Goal: Information Seeking & Learning: Learn about a topic

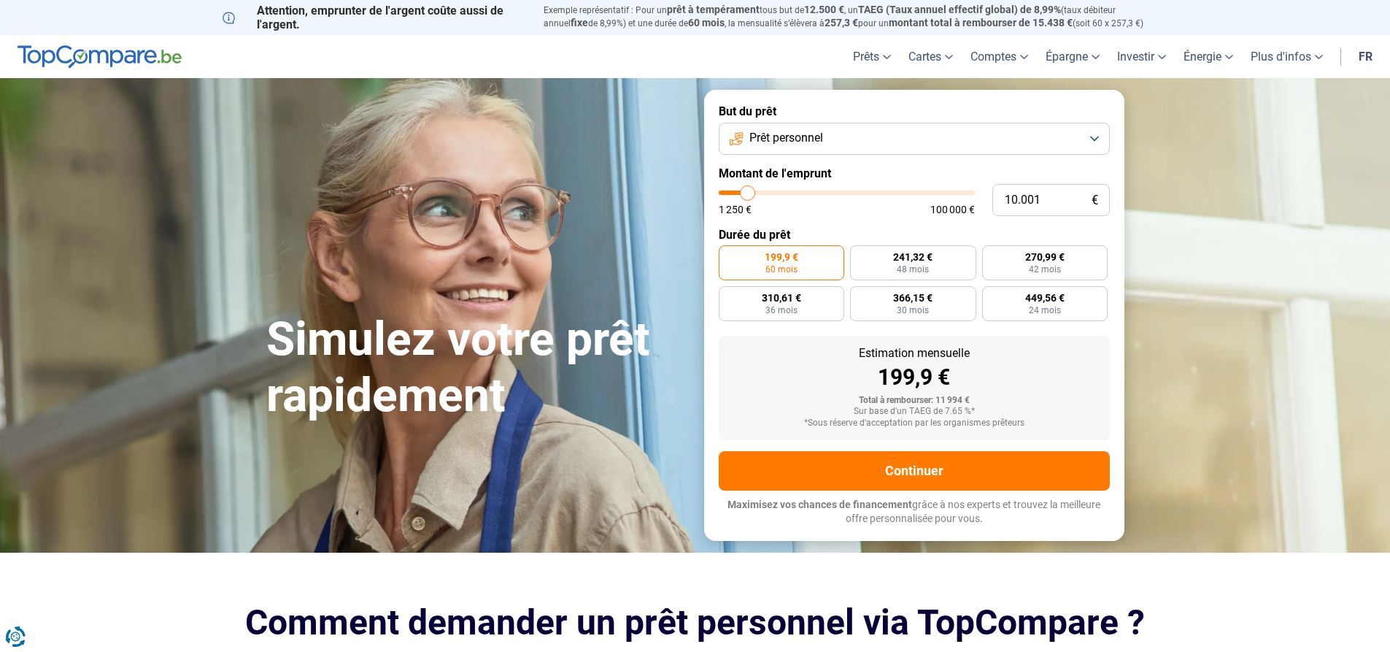
type input "9.000"
type input "9000"
type input "9.500"
type input "9500"
type input "10.250"
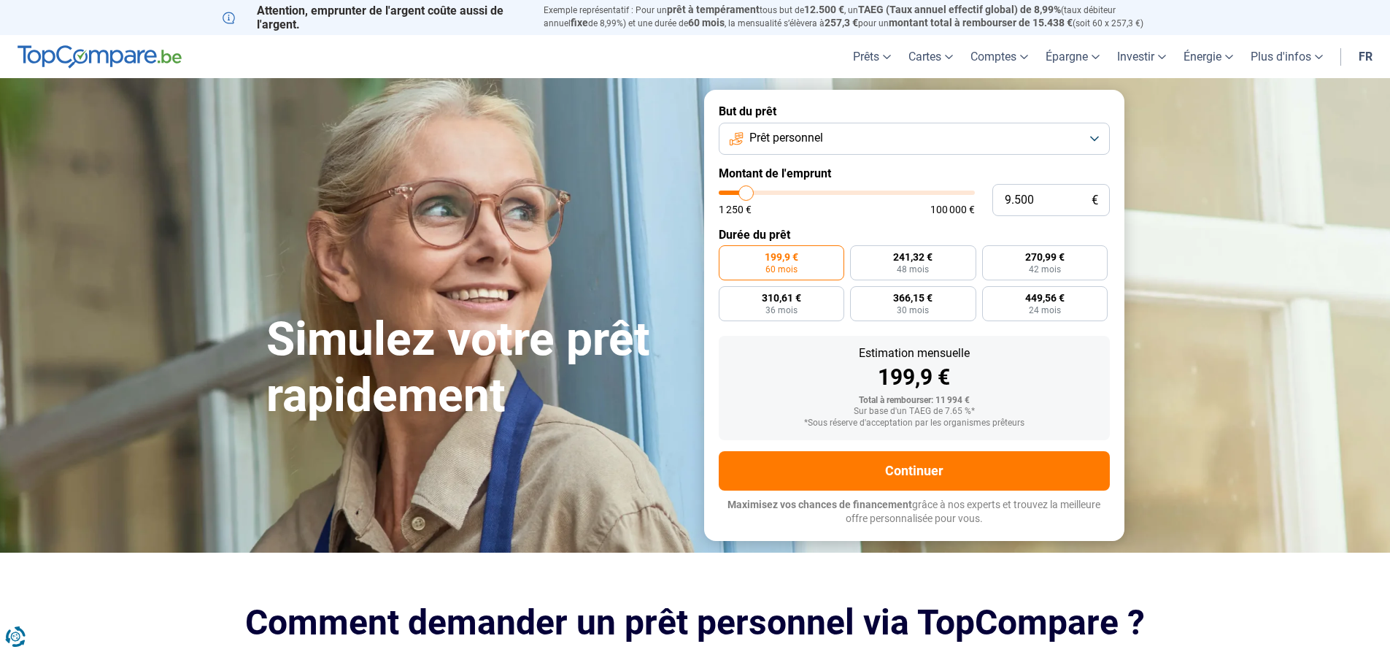
type input "10250"
type input "11.500"
type input "11500"
type input "12.750"
type input "12750"
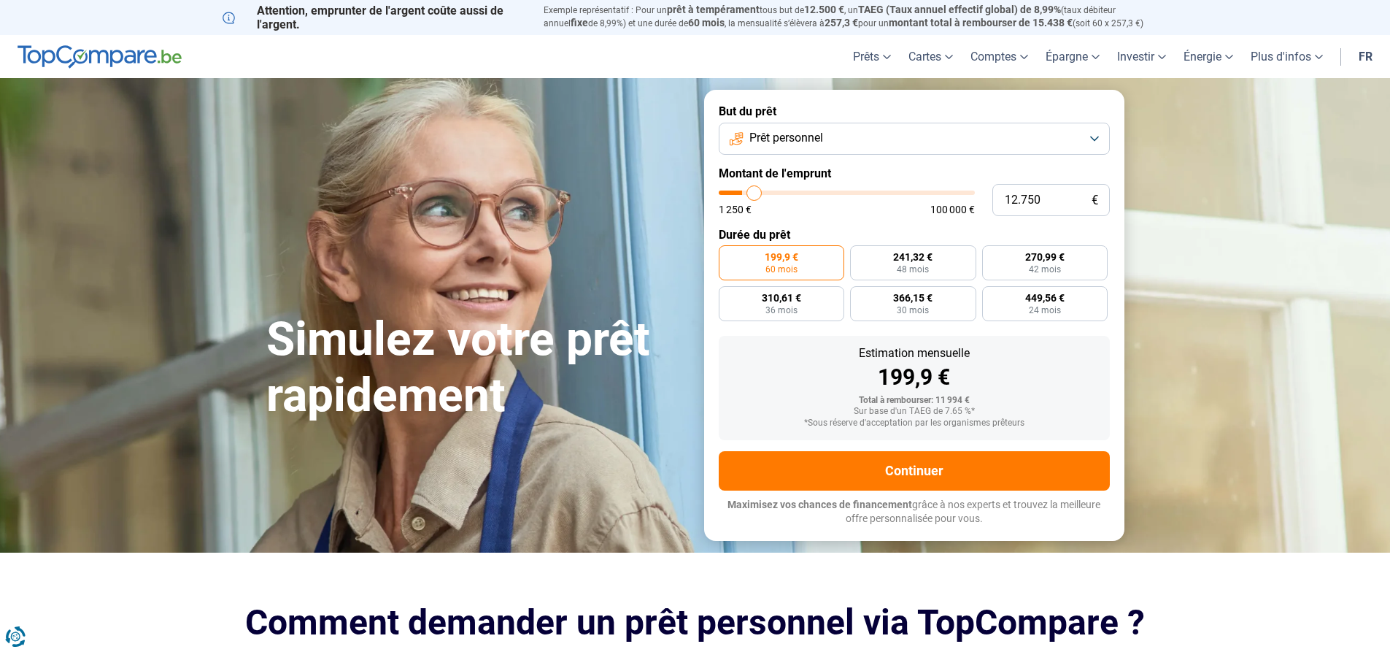
type input "14.500"
type input "14500"
type input "16.250"
type input "16250"
type input "18.750"
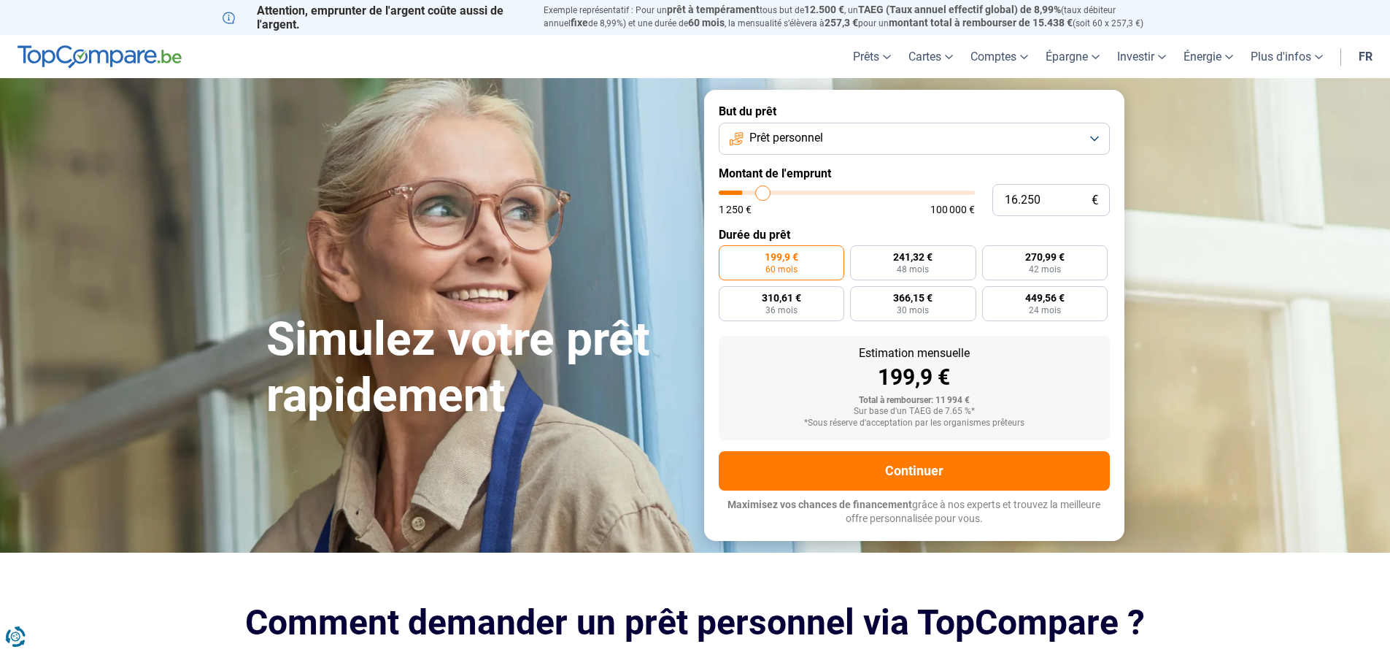
type input "18750"
type input "21.500"
type input "21500"
type input "26.750"
type input "26750"
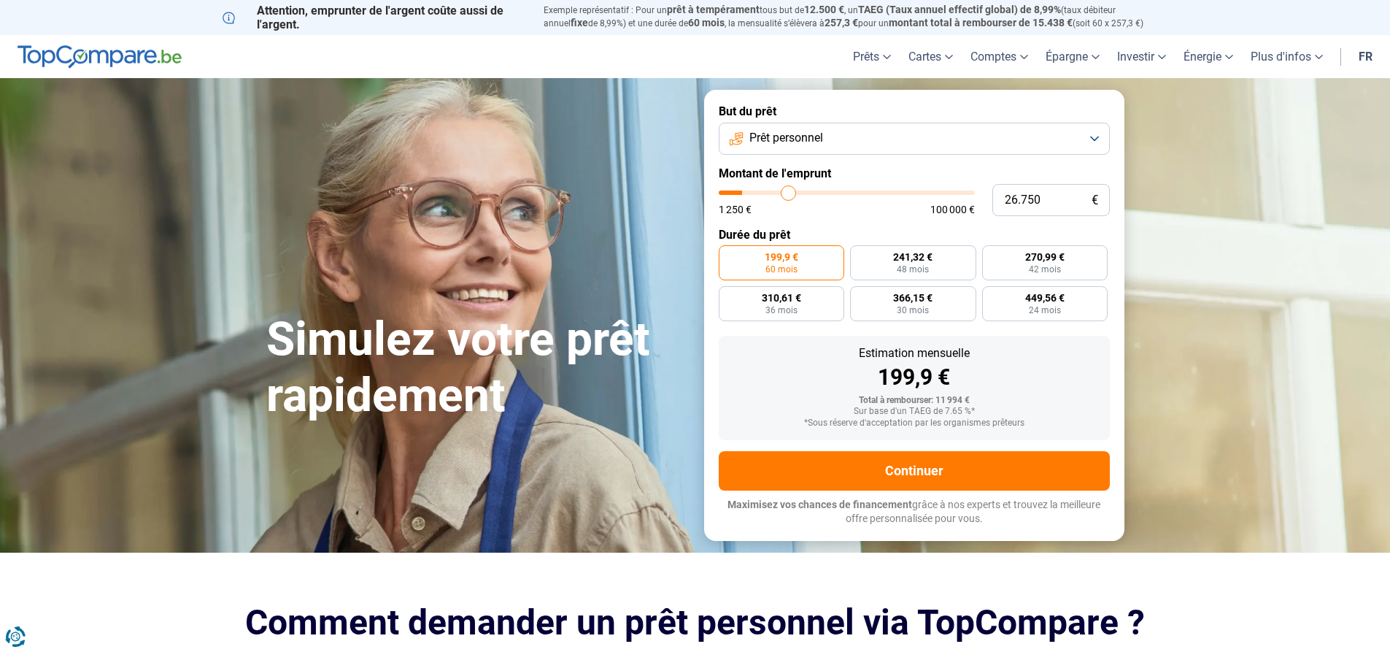
type input "33.500"
type input "33500"
type input "42.000"
type input "42000"
type input "52.500"
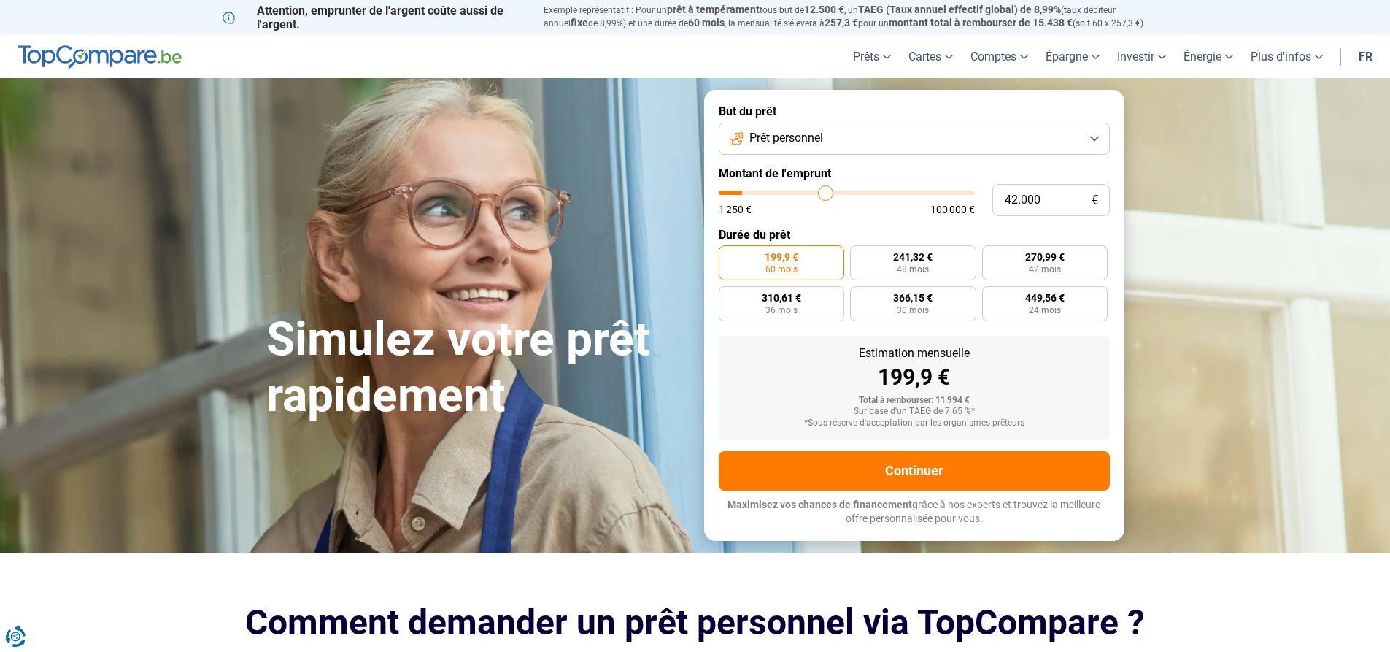
type input "52500"
type input "59.250"
type input "59250"
type input "66.250"
type input "66250"
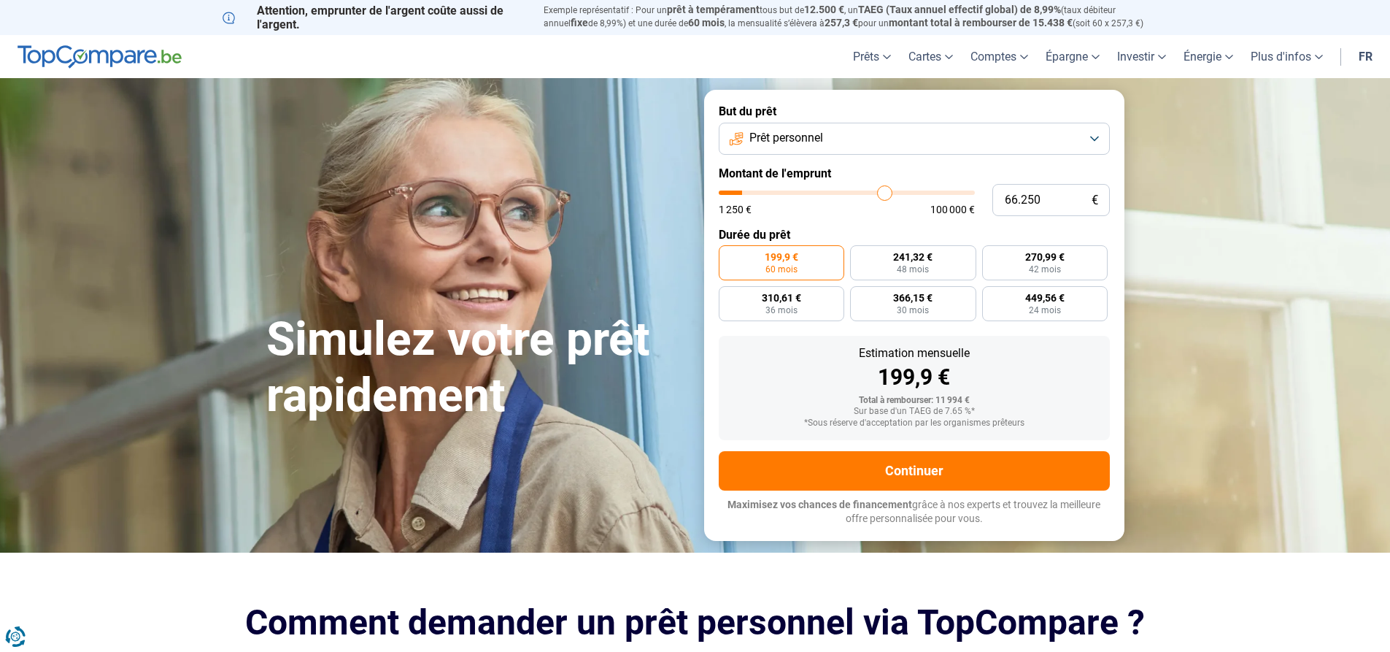
type input "73.500"
type input "73500"
type input "80.000"
type input "80000"
type input "85.750"
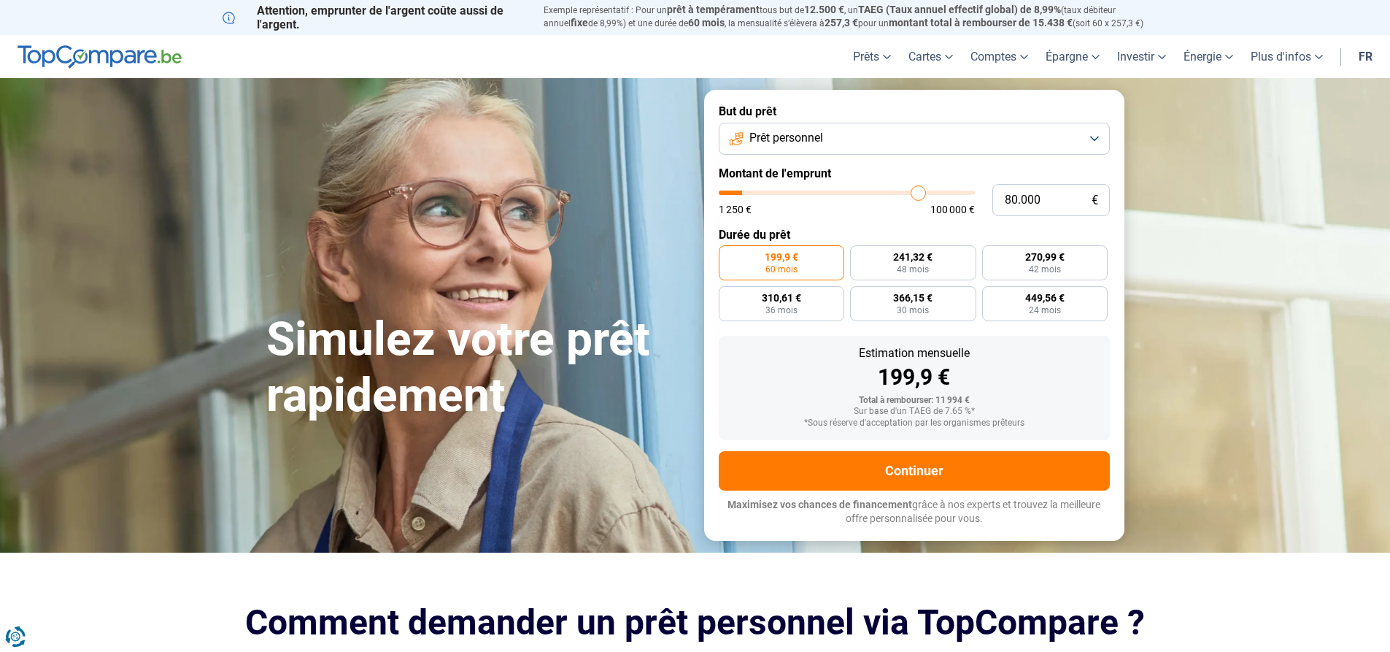
type input "85750"
type input "90.250"
type input "90250"
type input "93.000"
type input "93000"
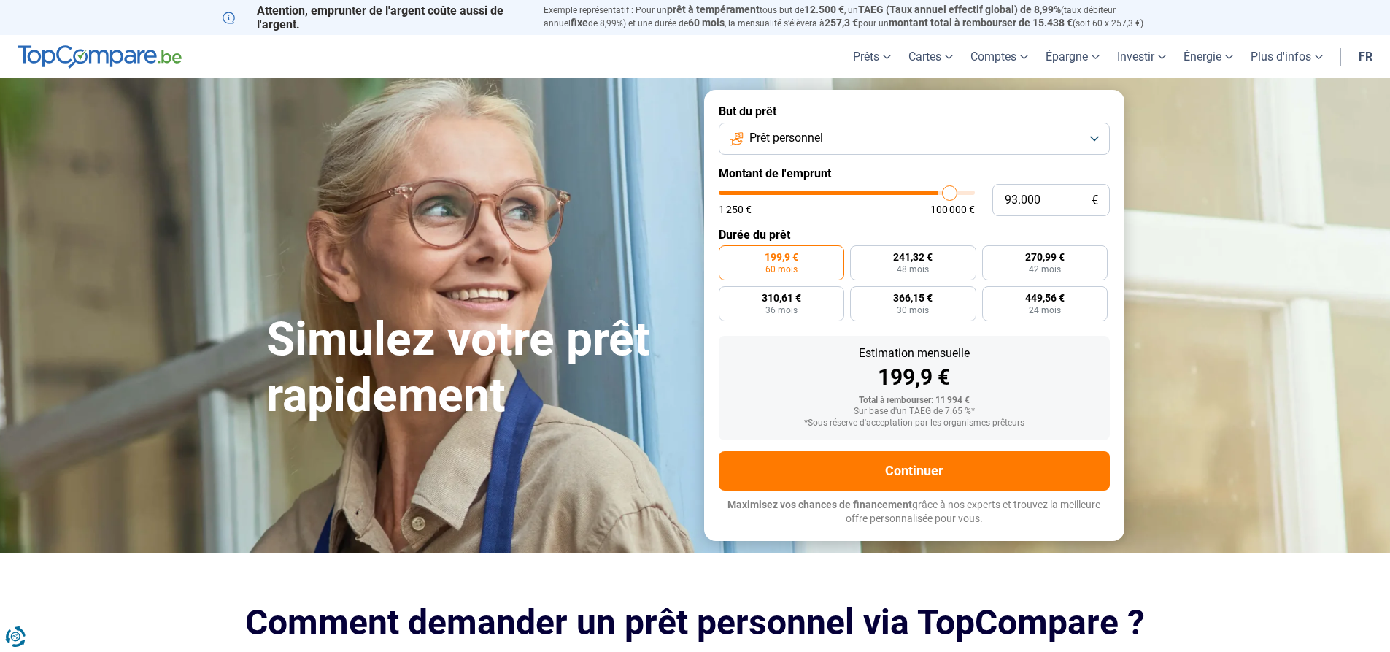
type input "95.500"
type input "95500"
type input "97.000"
type input "97000"
type input "98.500"
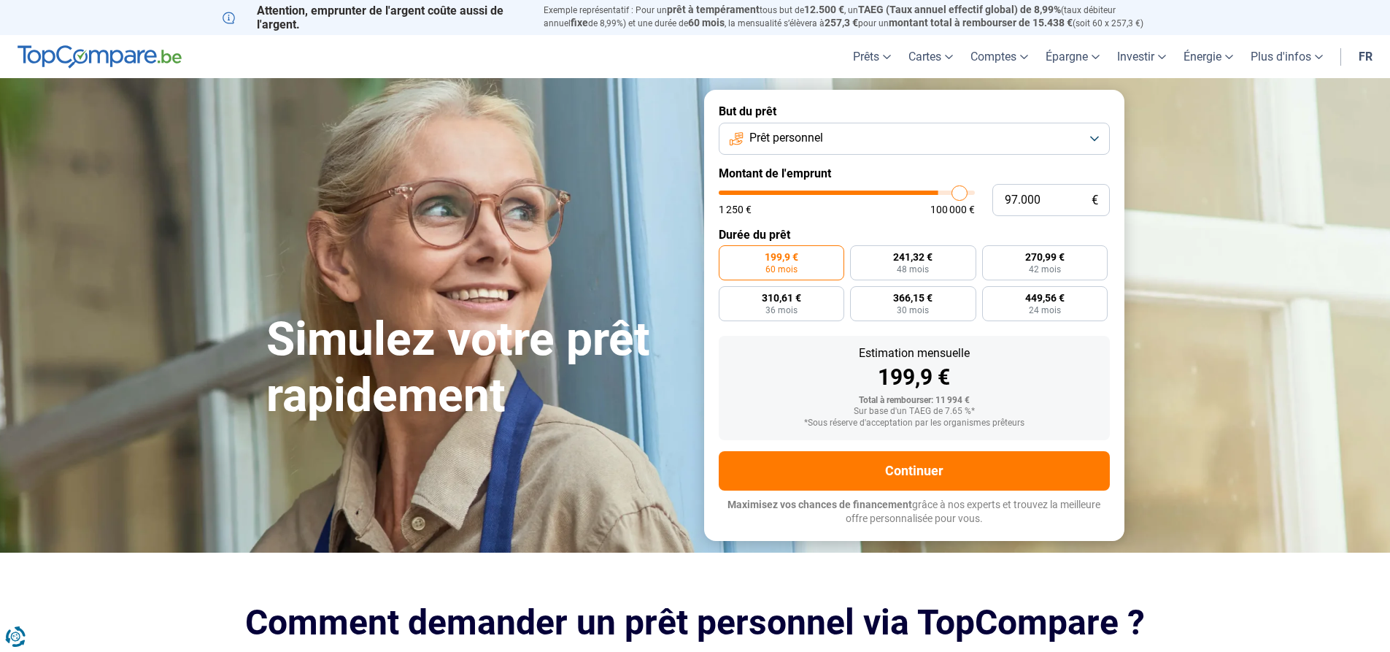
type input "98500"
type input "99.000"
type input "99000"
type input "99.500"
type input "99500"
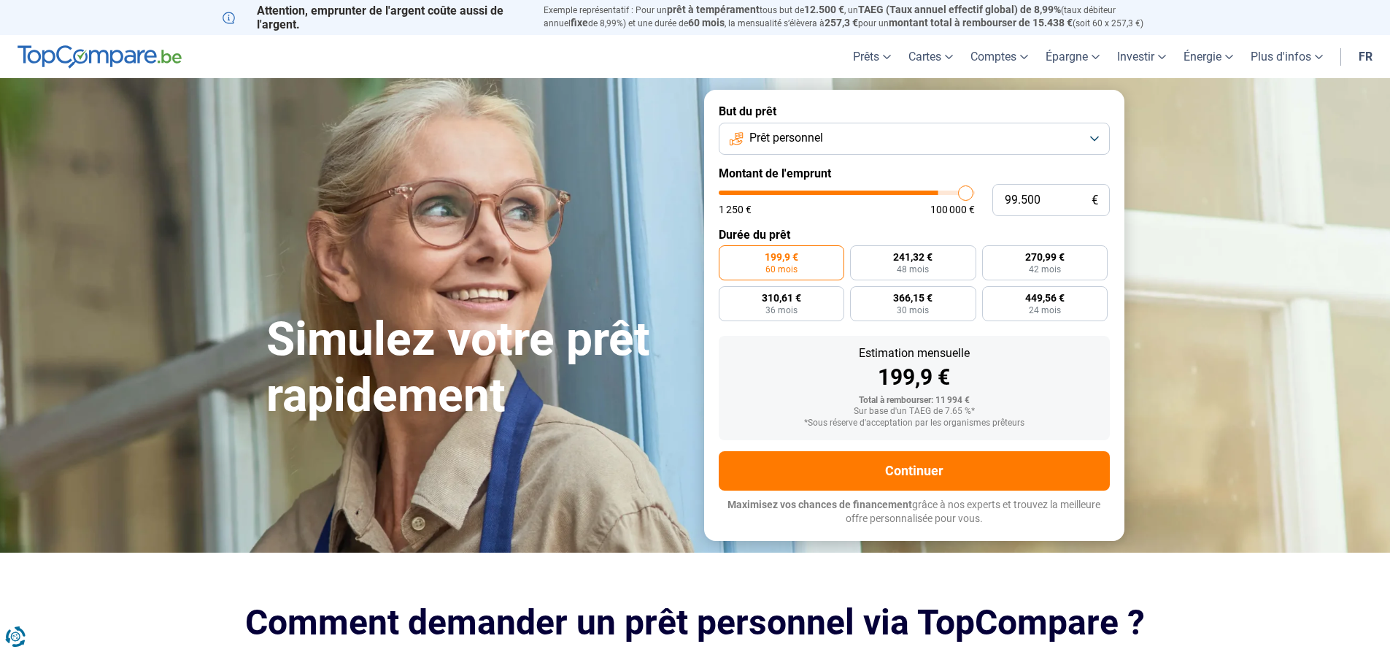
type input "100.000"
drag, startPoint x: 749, startPoint y: 193, endPoint x: 982, endPoint y: 190, distance: 232.8
type input "100000"
click at [975, 190] on input "range" at bounding box center [847, 192] width 256 height 4
radio input "false"
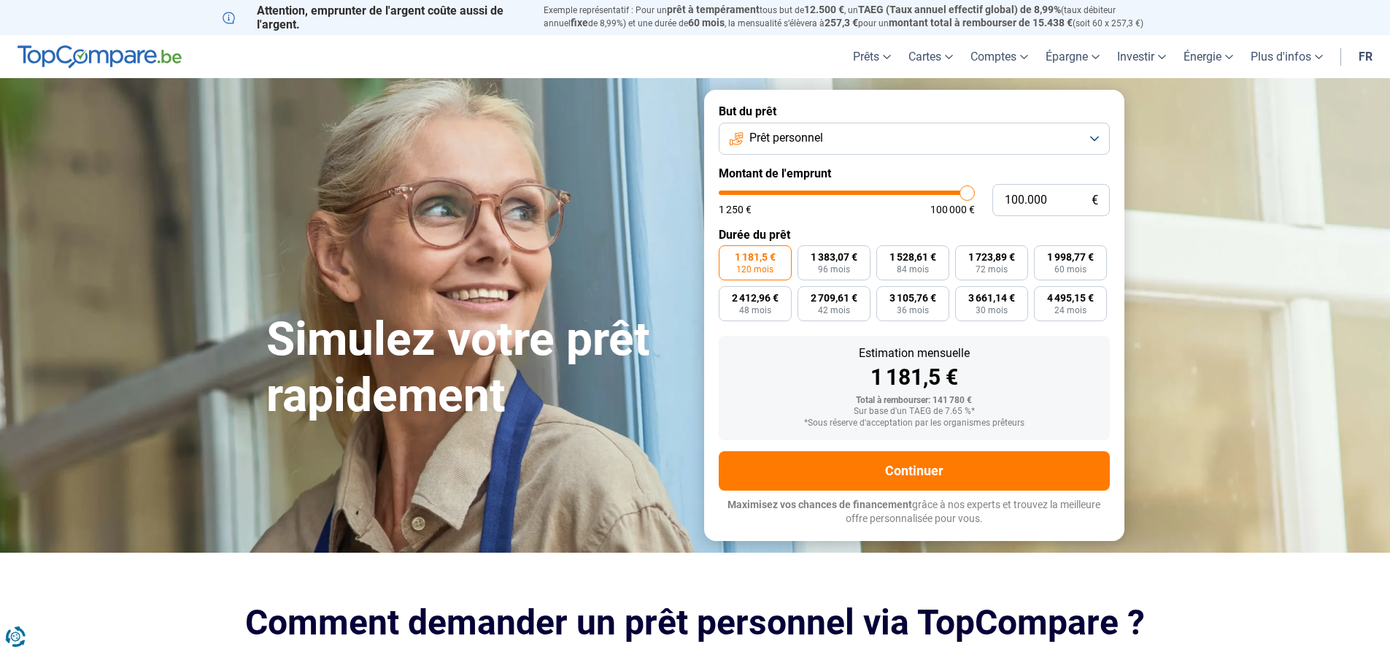
type input "99.500"
type input "99500"
type input "99.000"
type input "99000"
type input "98.500"
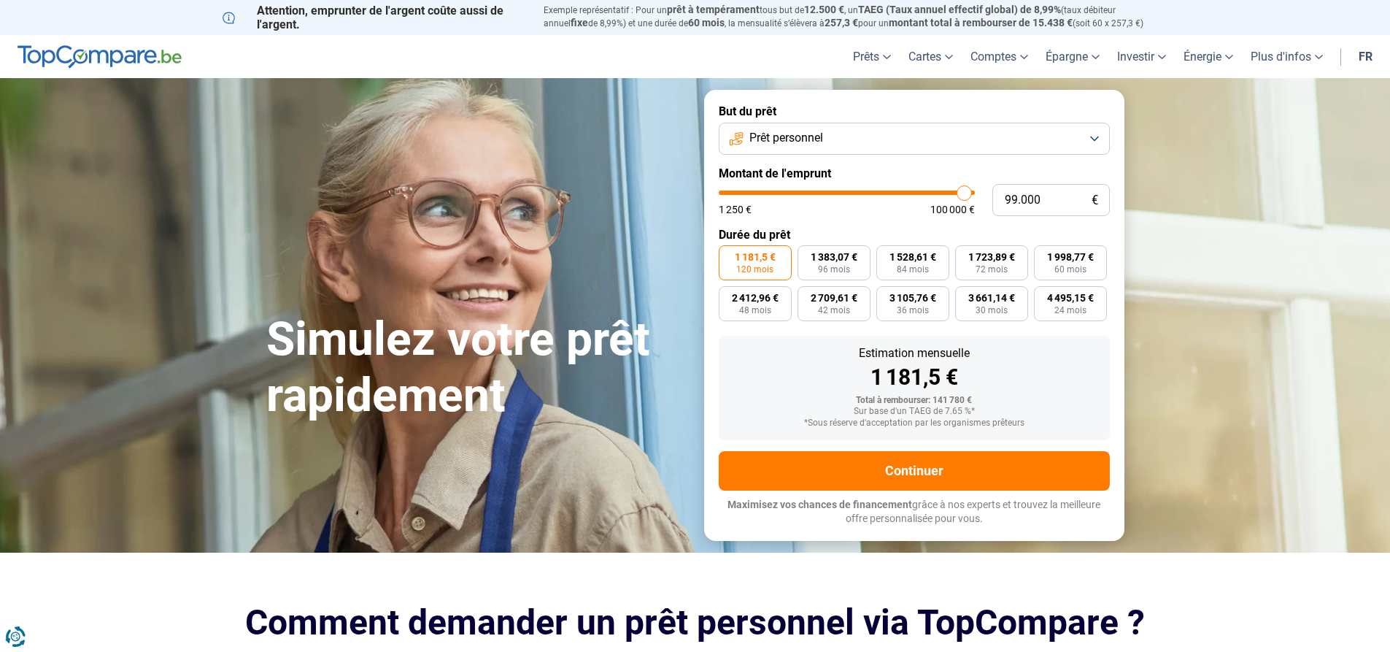
type input "98500"
type input "98.000"
type input "98000"
type input "97.750"
type input "97750"
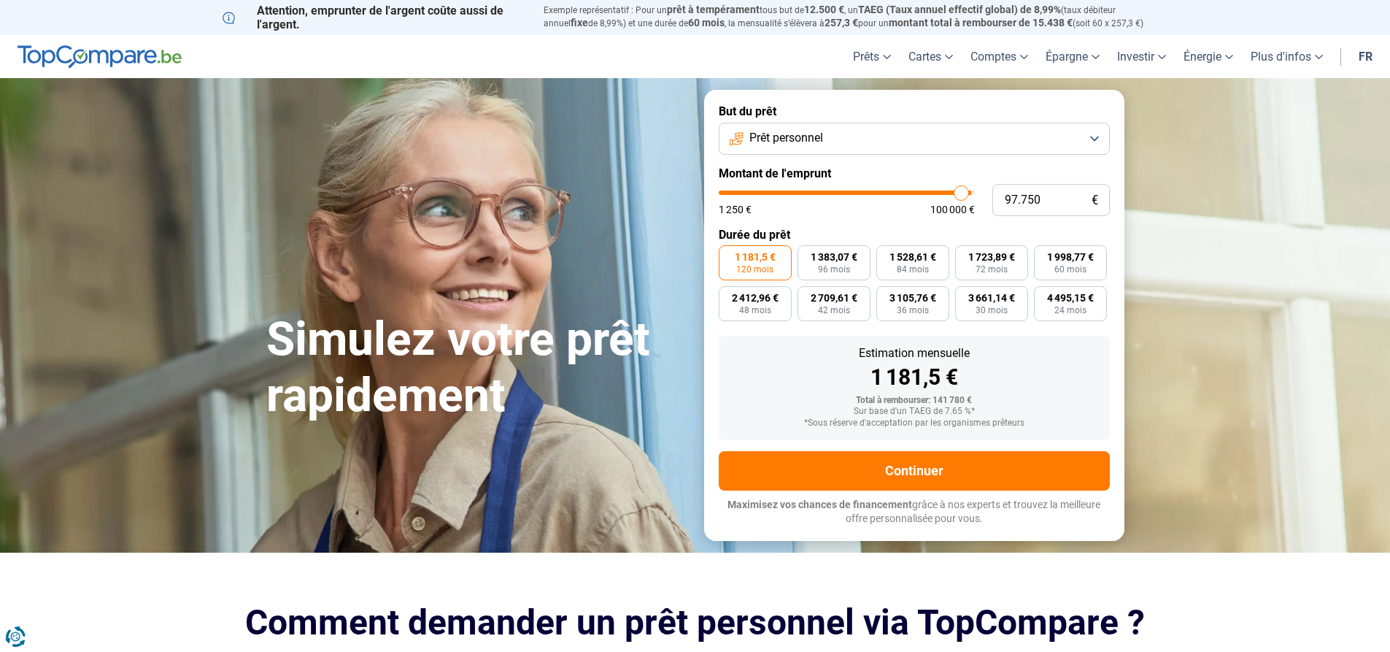
type input "97.250"
type input "97250"
type input "96.250"
type input "96250"
type input "96.000"
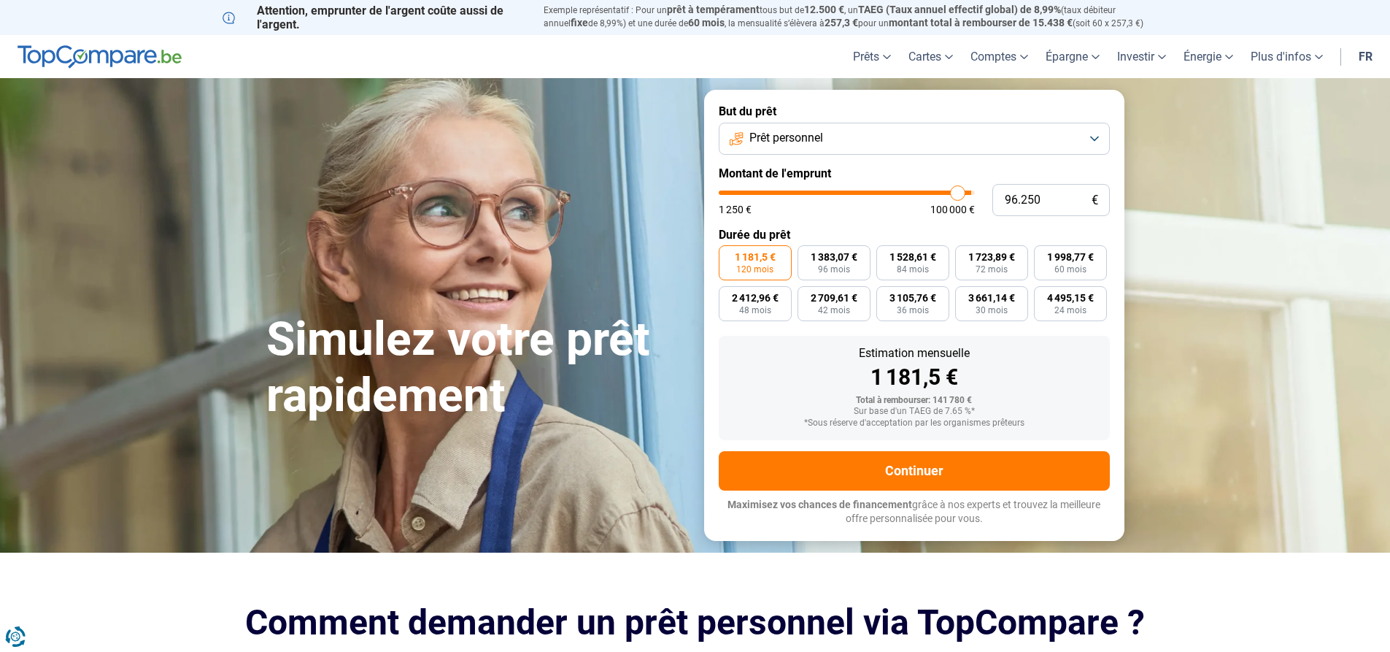
type input "96000"
type input "95.750"
type input "95750"
type input "95.500"
type input "95500"
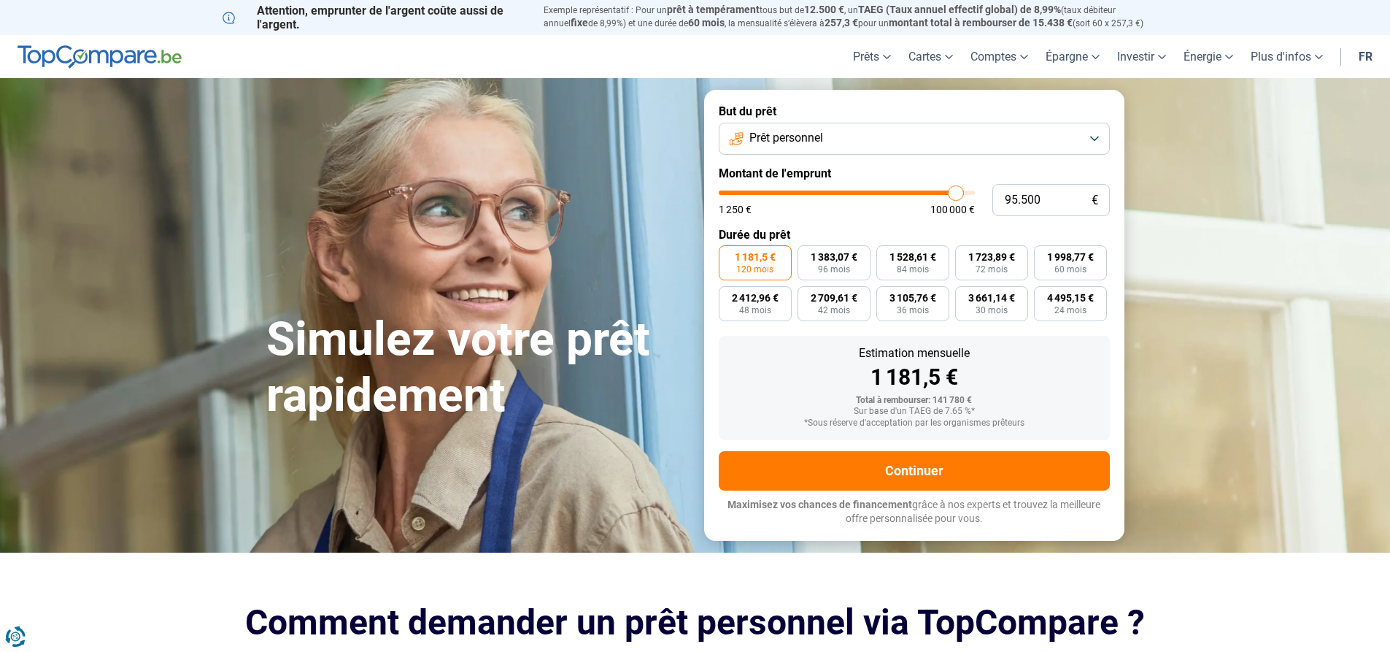
type input "95.000"
type input "95000"
type input "94.750"
type input "94750"
type input "94.500"
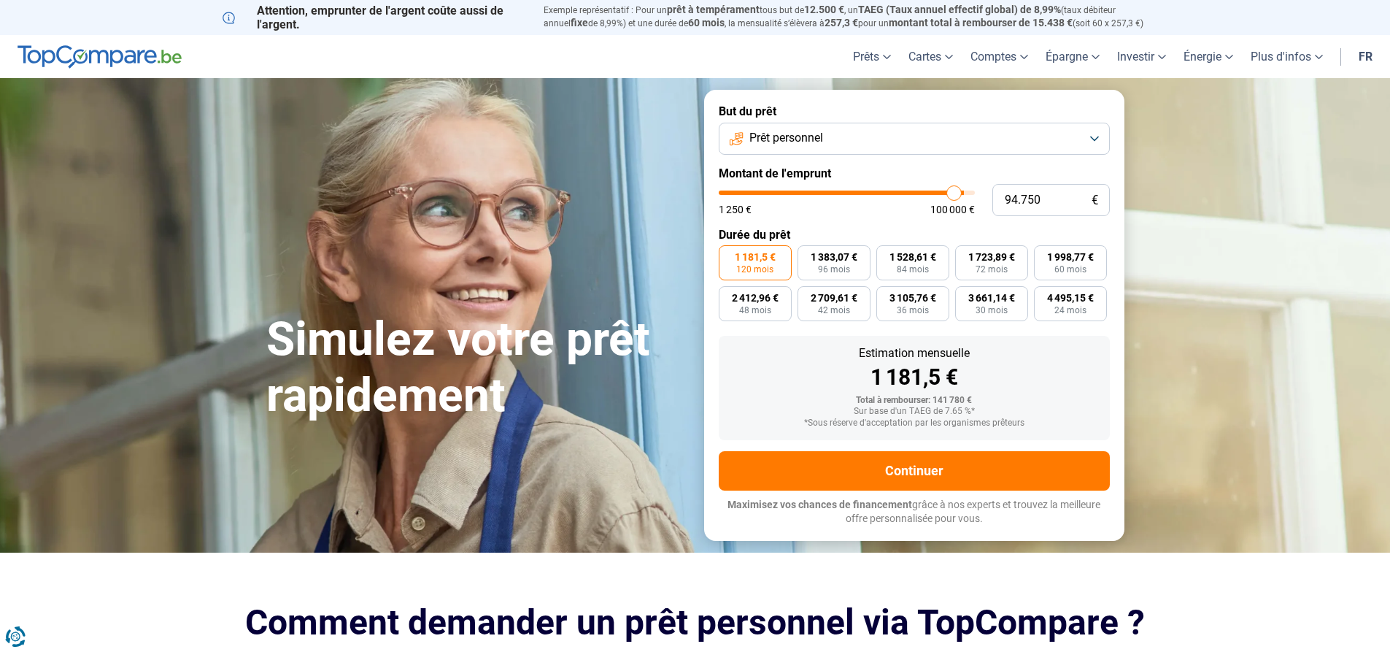
type input "94500"
type input "93.250"
type input "93250"
type input "91.250"
type input "91250"
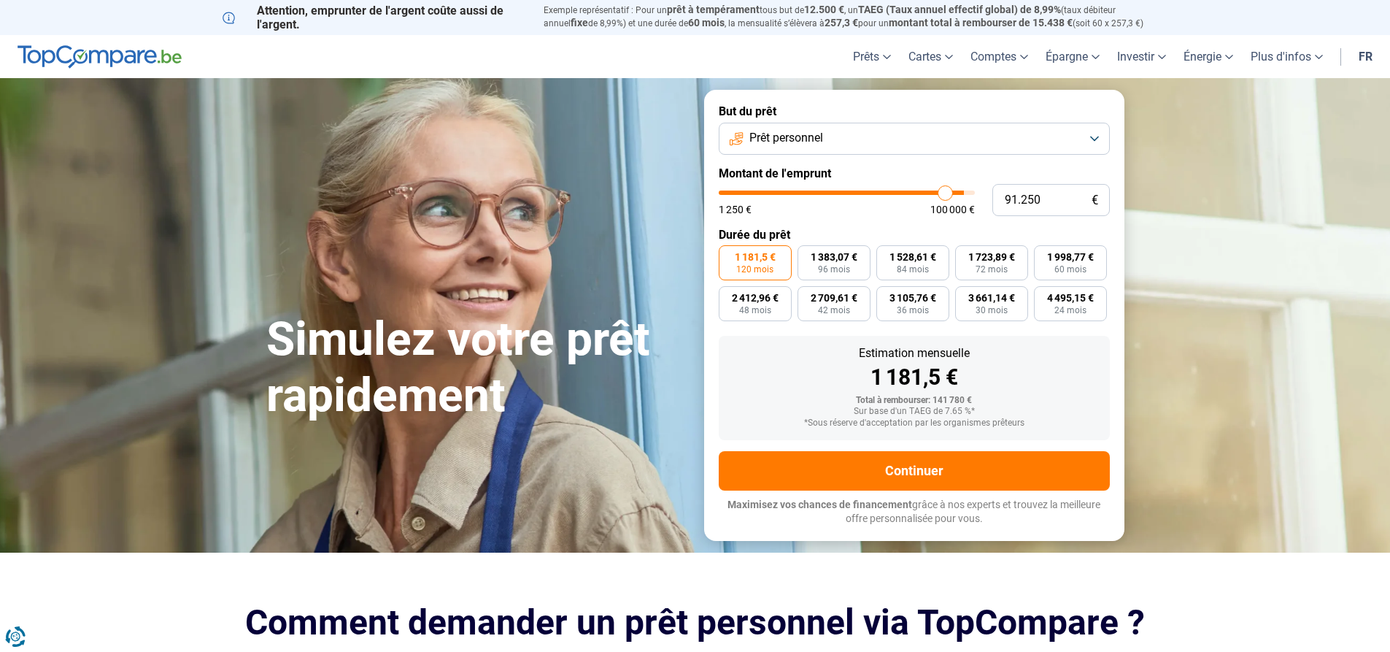
type input "89.500"
type input "89500"
type input "87.500"
type input "87500"
type input "86.750"
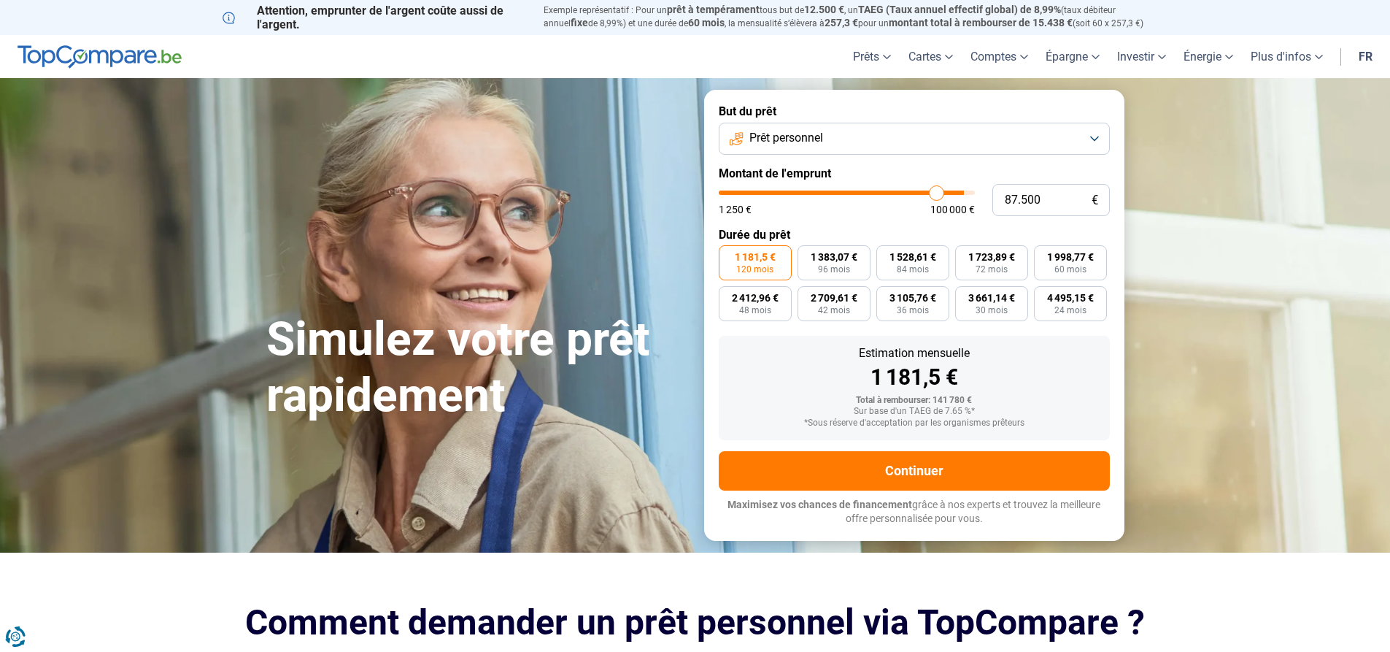
type input "86750"
type input "86.500"
type input "86500"
type input "86.000"
type input "86000"
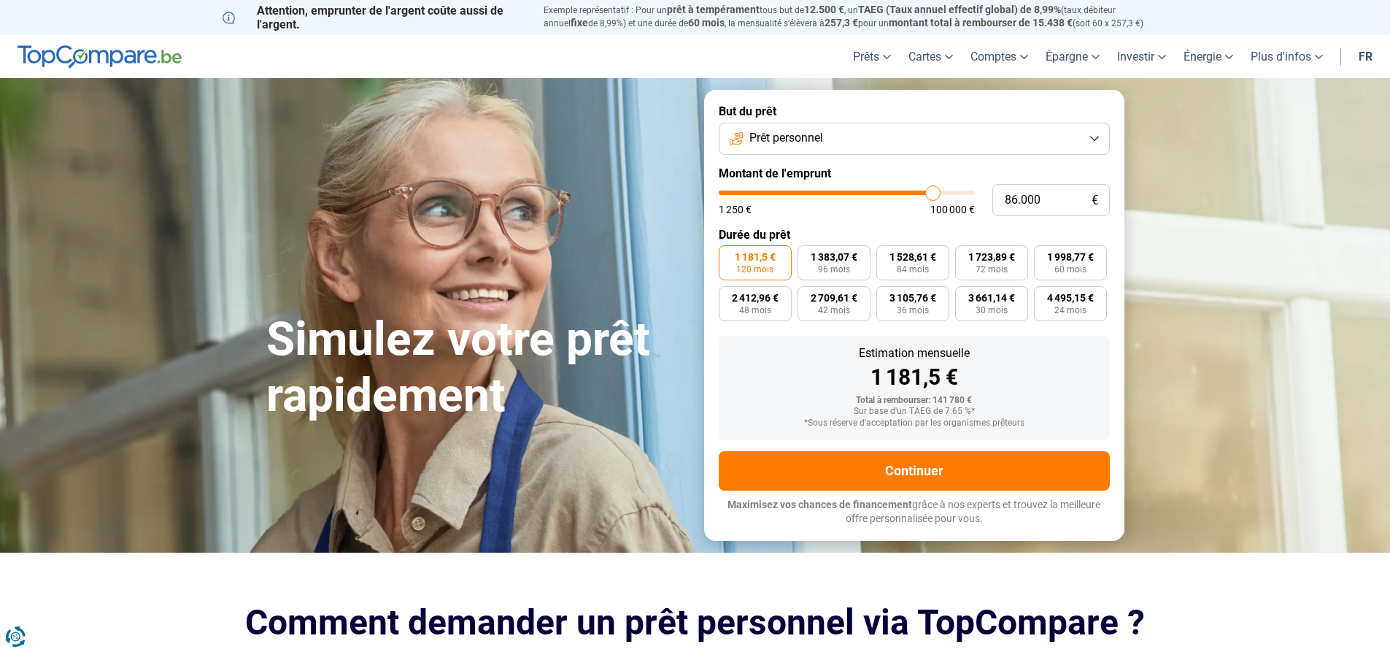
type input "85.750"
type input "85750"
type input "85.500"
type input "85500"
type input "85.250"
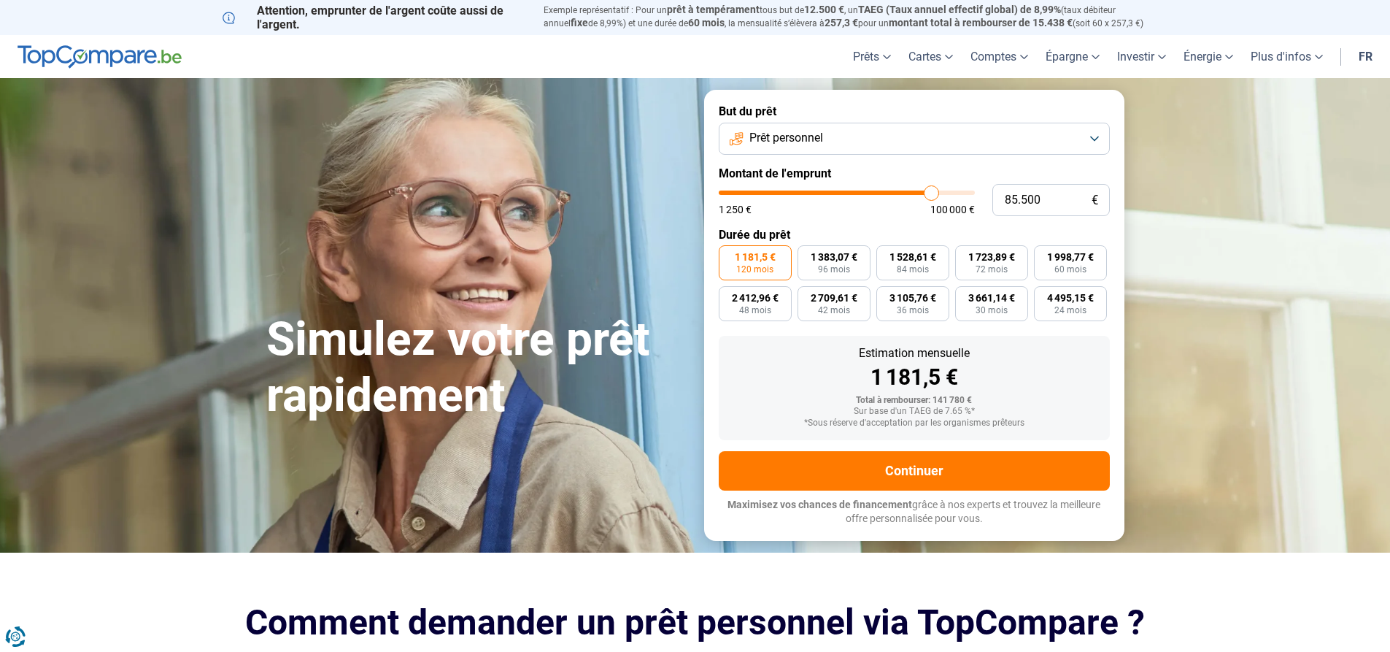
type input "85250"
type input "84.500"
type input "84500"
type input "84.000"
type input "84000"
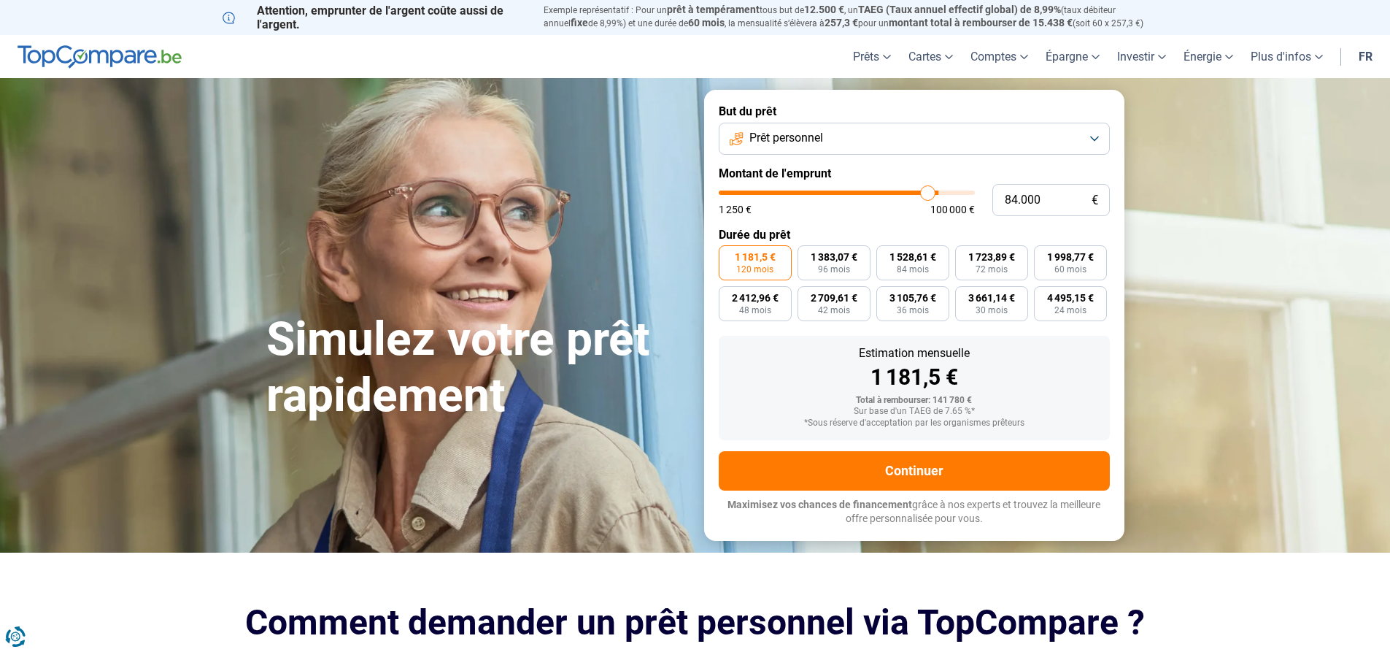
type input "83.750"
type input "83750"
type input "83.250"
type input "83250"
type input "83.000"
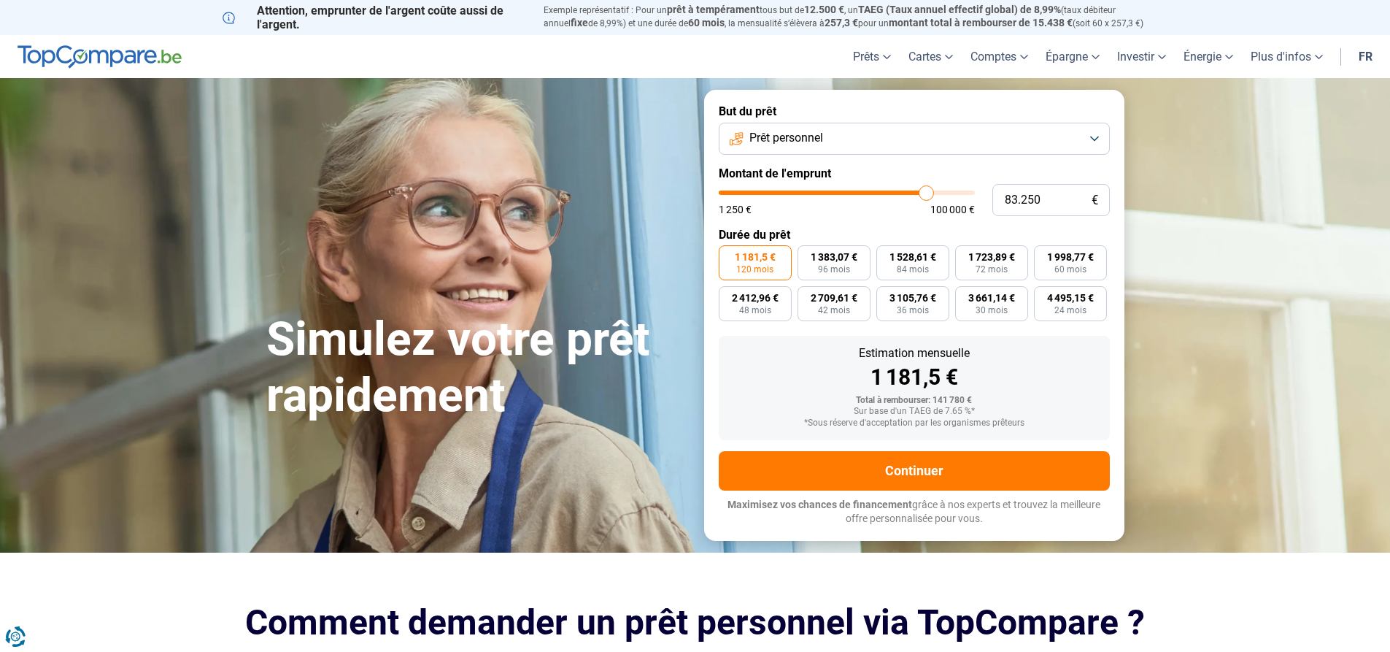
type input "83000"
type input "82.750"
type input "82750"
type input "82.500"
type input "82500"
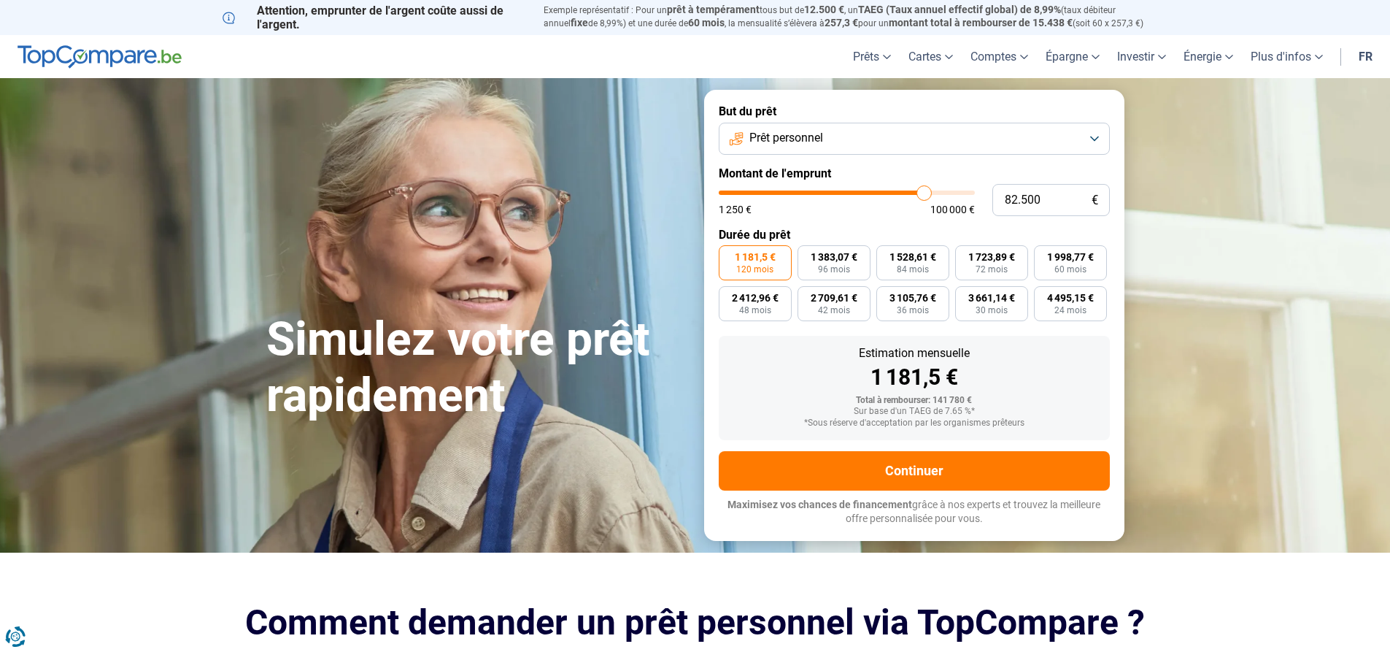
type input "82.250"
type input "82250"
type input "81.750"
type input "81750"
type input "81.250"
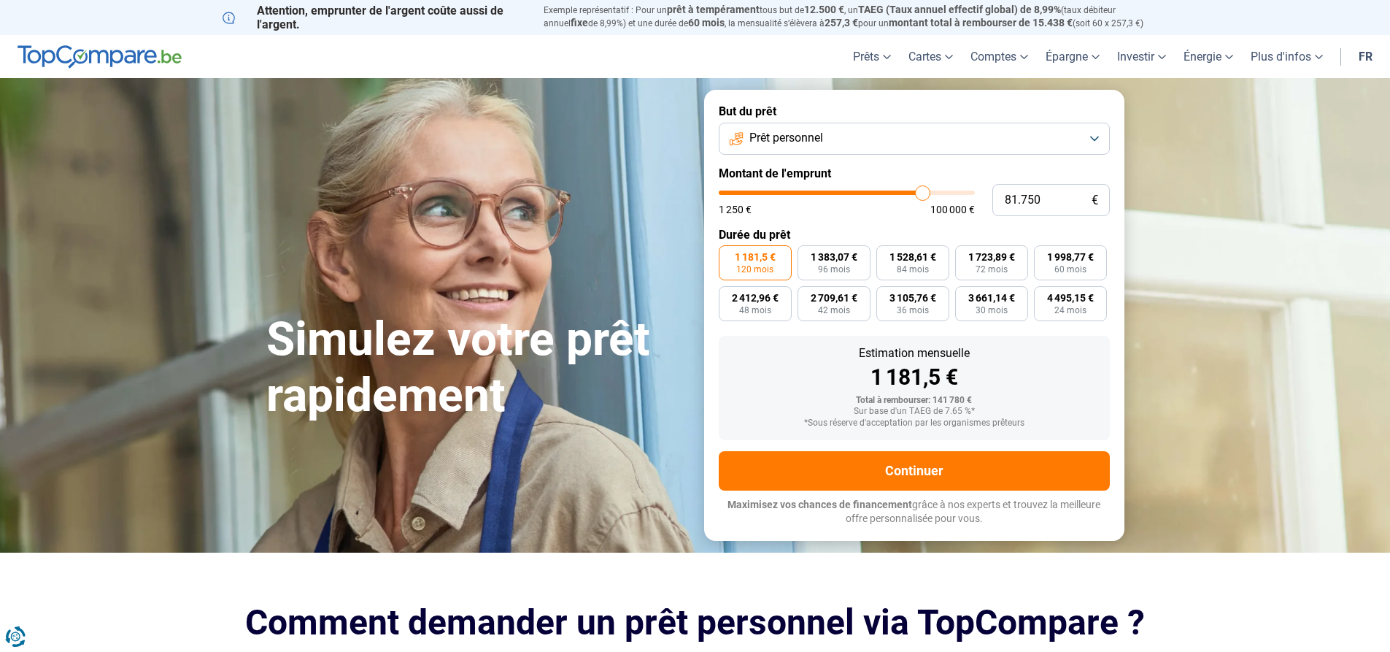
type input "81250"
type input "81.000"
type input "81000"
type input "80.750"
type input "80750"
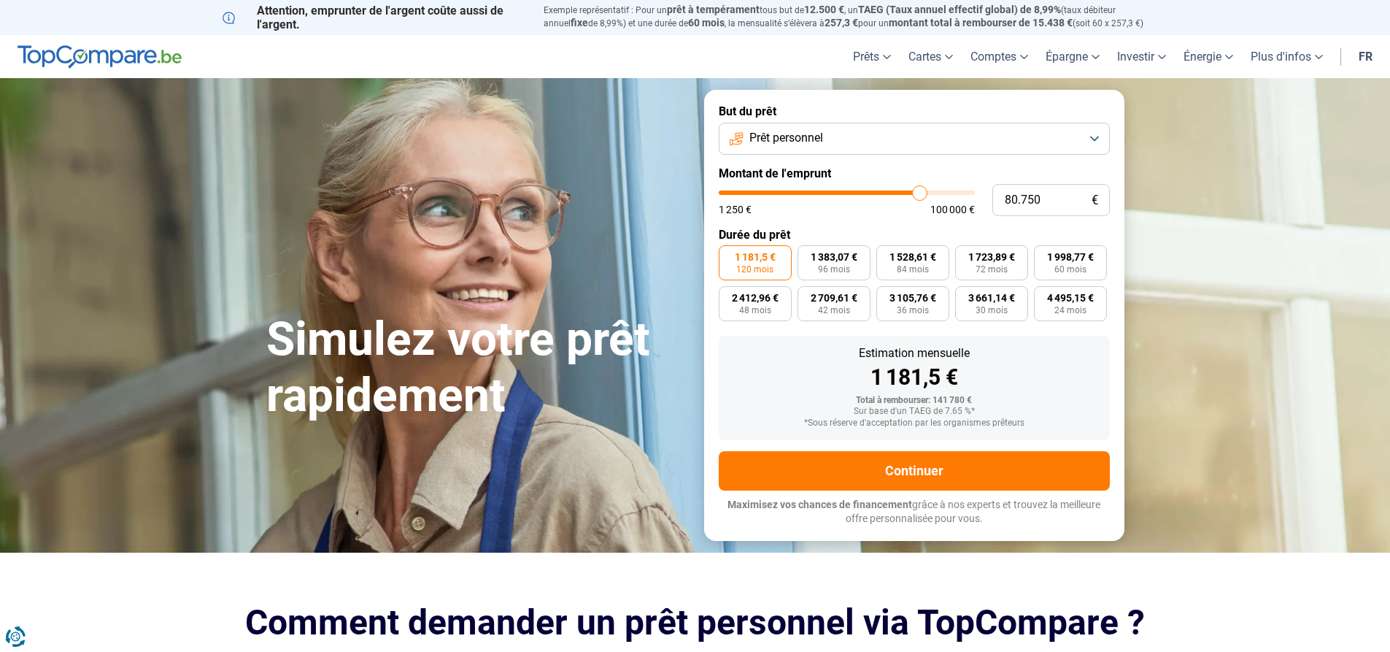
type input "80.250"
type input "80250"
type input "79.750"
type input "79750"
type input "80.000"
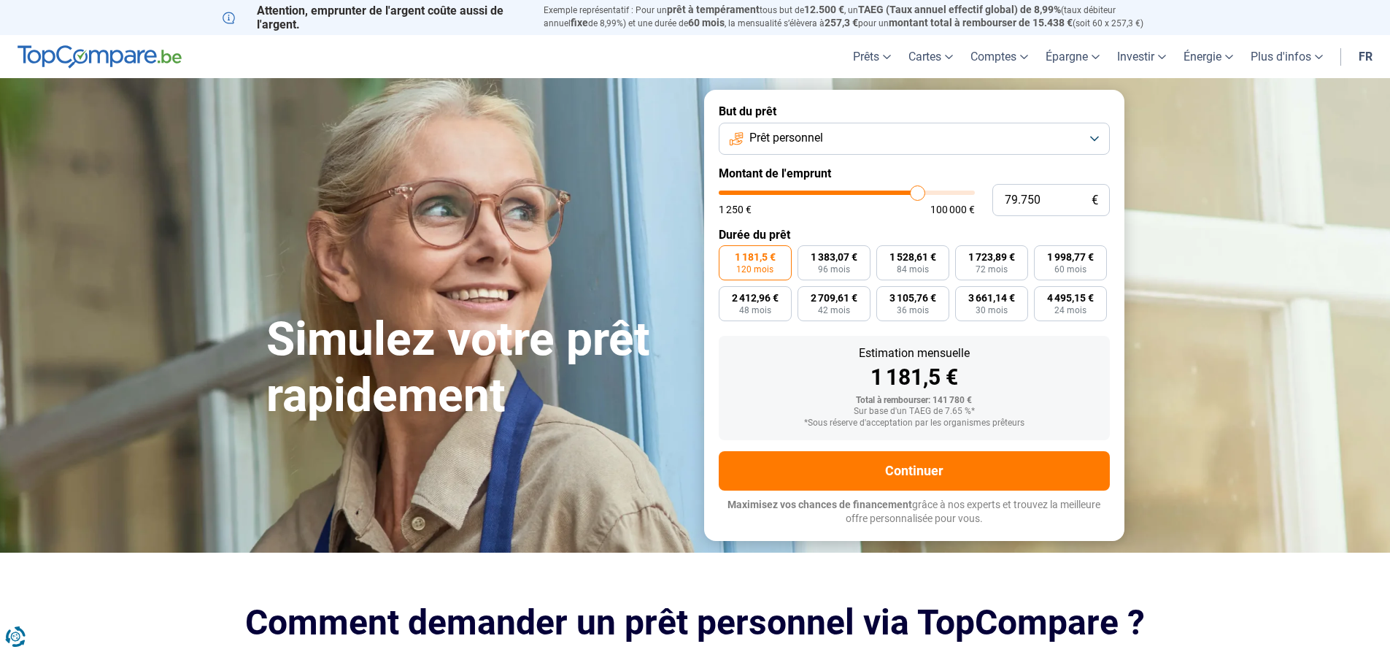
type input "80000"
type input "80.250"
type input "80250"
type input "80.750"
type input "80750"
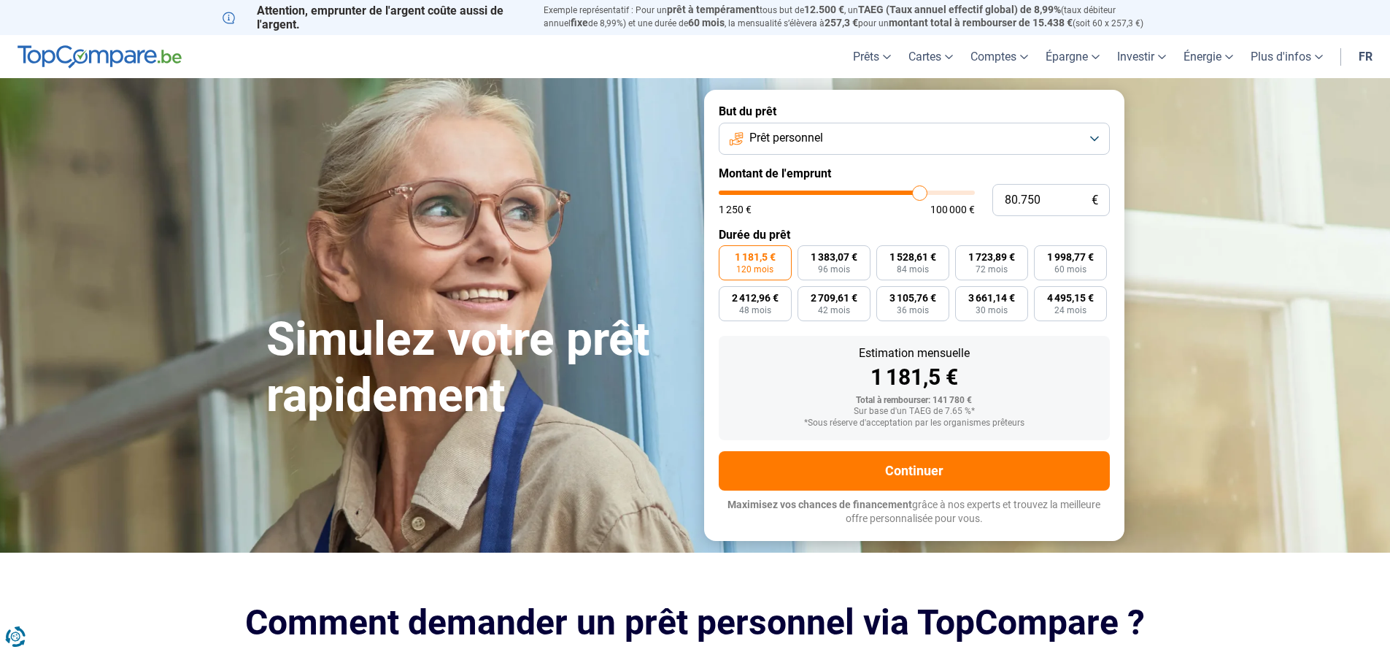
type input "81.000"
type input "81000"
type input "80.750"
type input "80750"
type input "80.250"
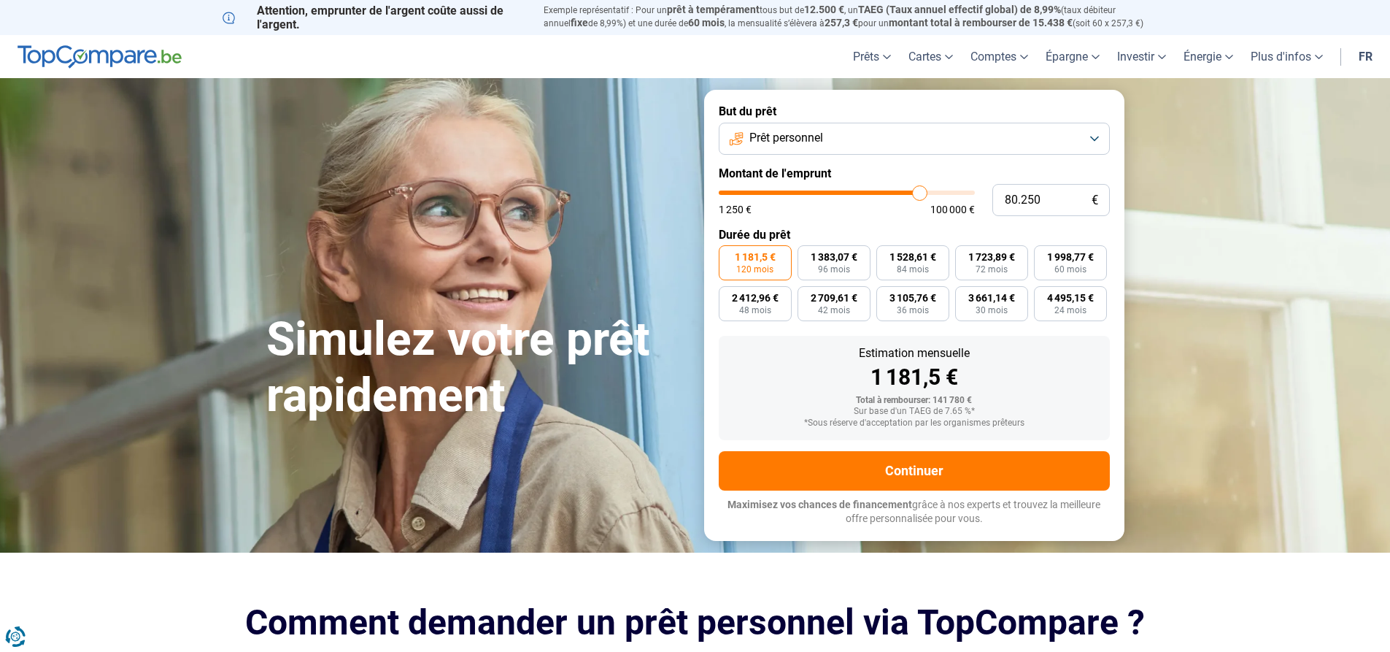
type input "80250"
type input "80.000"
drag, startPoint x: 966, startPoint y: 190, endPoint x: 918, endPoint y: 186, distance: 48.4
type input "80000"
click at [918, 190] on input "range" at bounding box center [847, 192] width 256 height 4
